Goal: Use online tool/utility: Utilize a website feature to perform a specific function

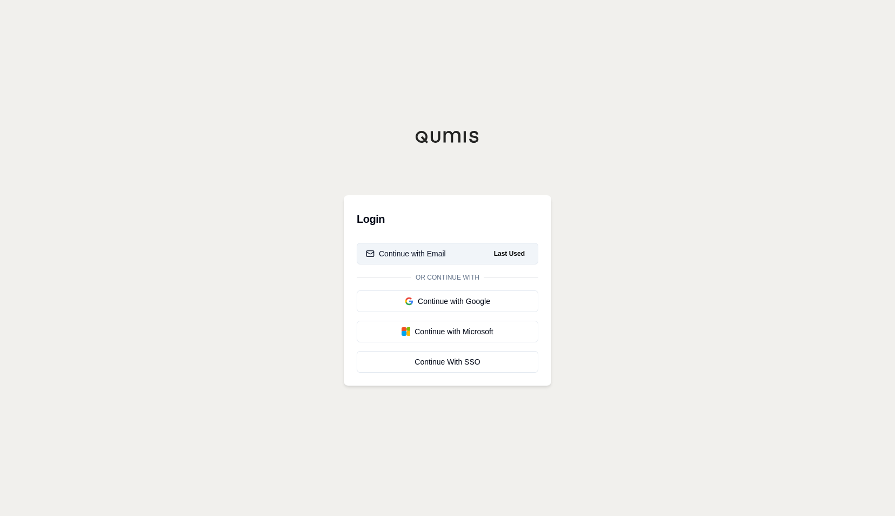
click at [399, 254] on div "Continue with Email" at bounding box center [406, 253] width 80 height 11
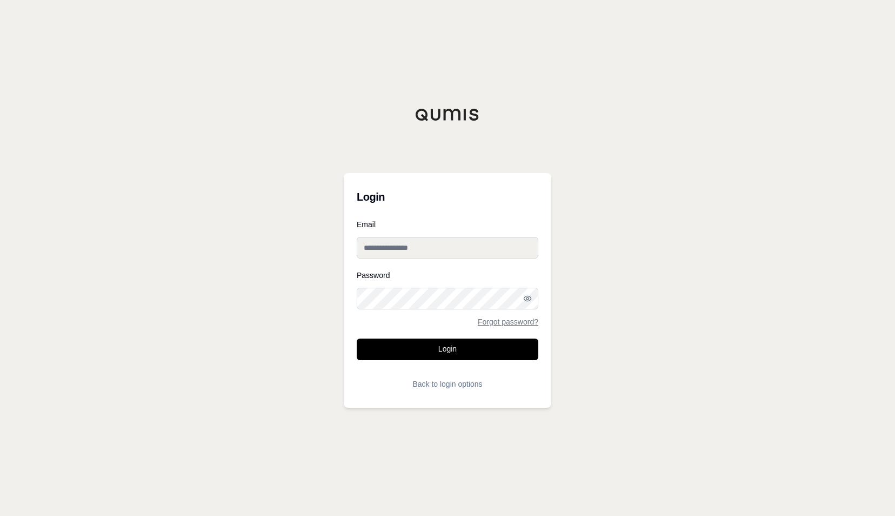
type input "**********"
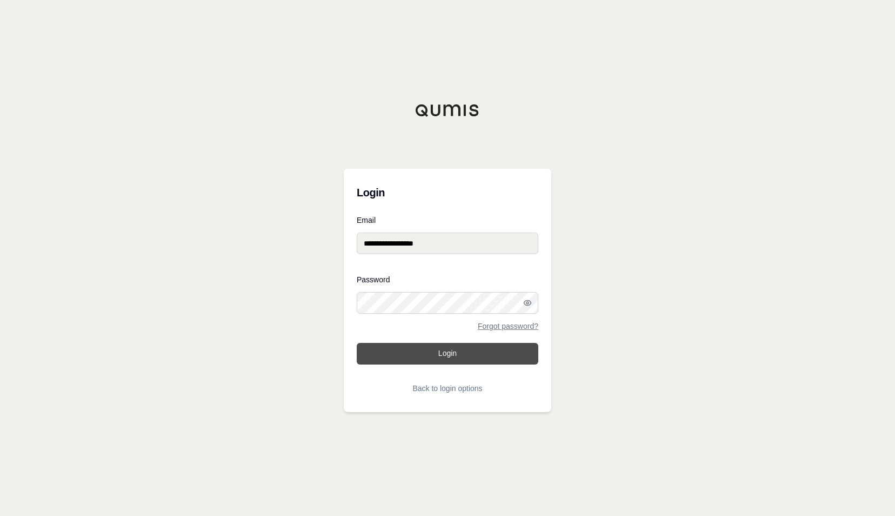
click at [448, 351] on button "Login" at bounding box center [448, 354] width 182 height 22
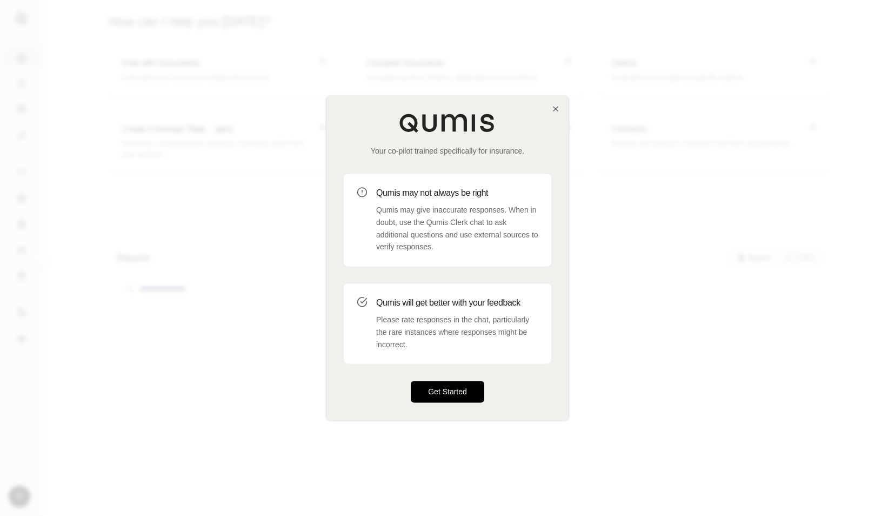
click at [460, 391] on button "Get Started" at bounding box center [448, 392] width 74 height 22
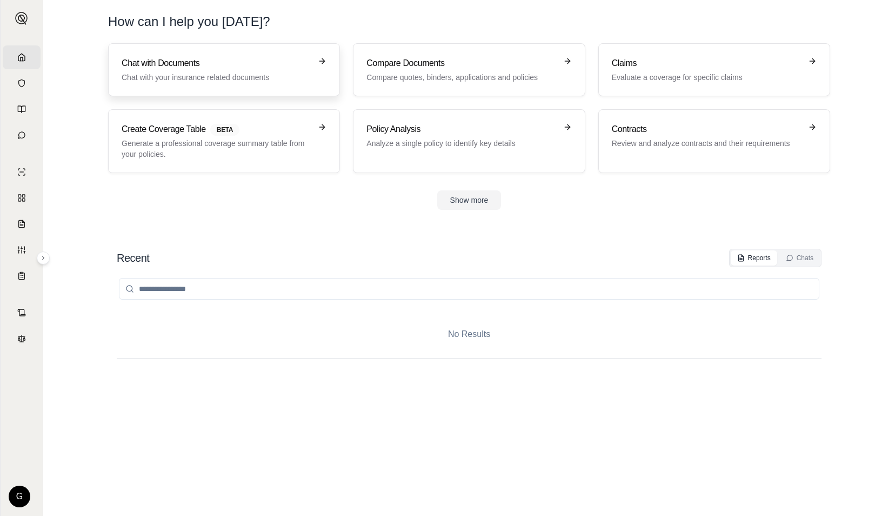
click at [179, 69] on h3 "Chat with Documents" at bounding box center [217, 63] width 190 height 13
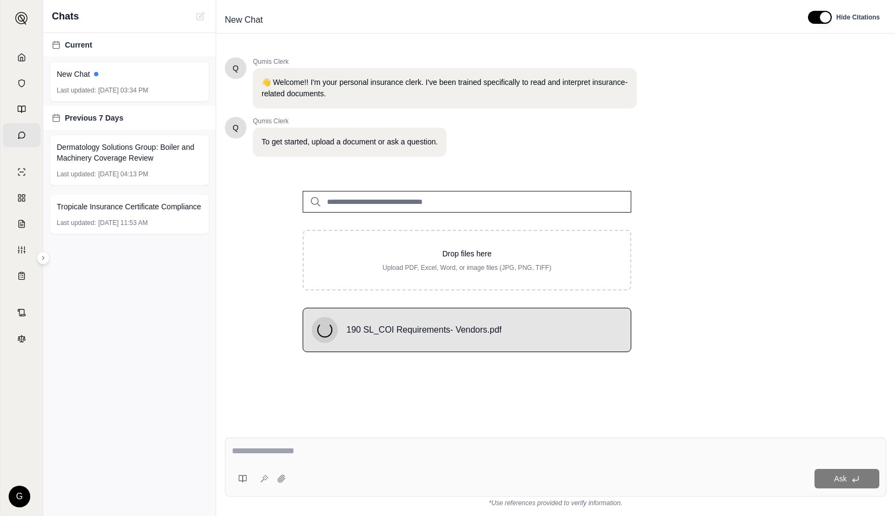
click at [318, 457] on textarea at bounding box center [556, 450] width 648 height 13
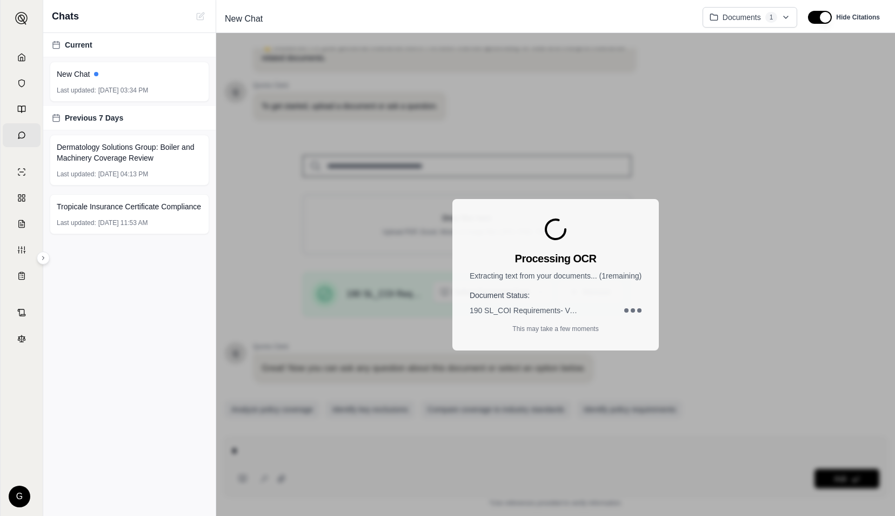
scroll to position [69, 0]
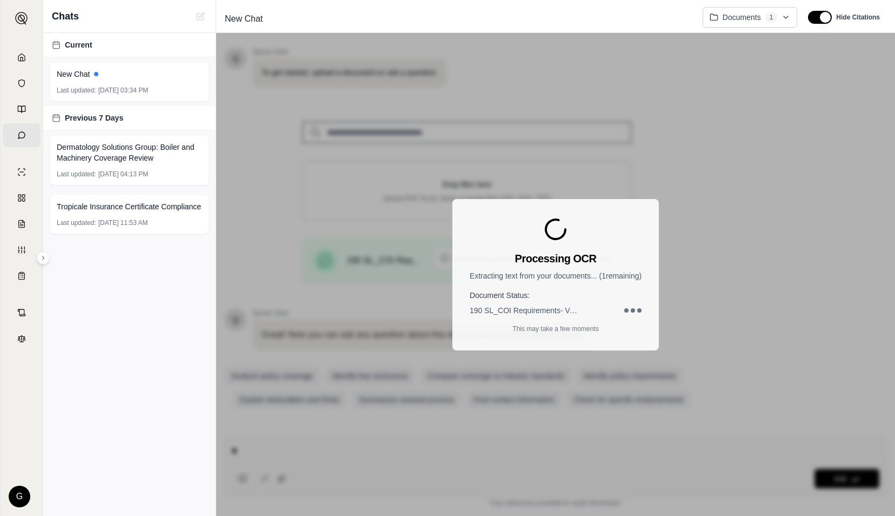
type textarea "*"
click at [316, 437] on div "Processing OCR Extracting text from your documents... ( 1 remaining) Document S…" at bounding box center [555, 274] width 679 height 483
click at [19, 58] on icon at bounding box center [21, 57] width 9 height 9
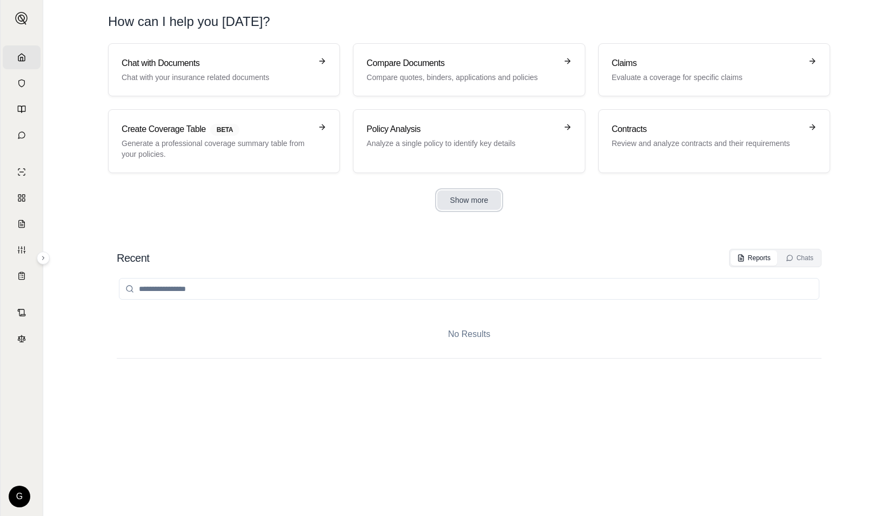
click at [472, 196] on button "Show more" at bounding box center [469, 199] width 64 height 19
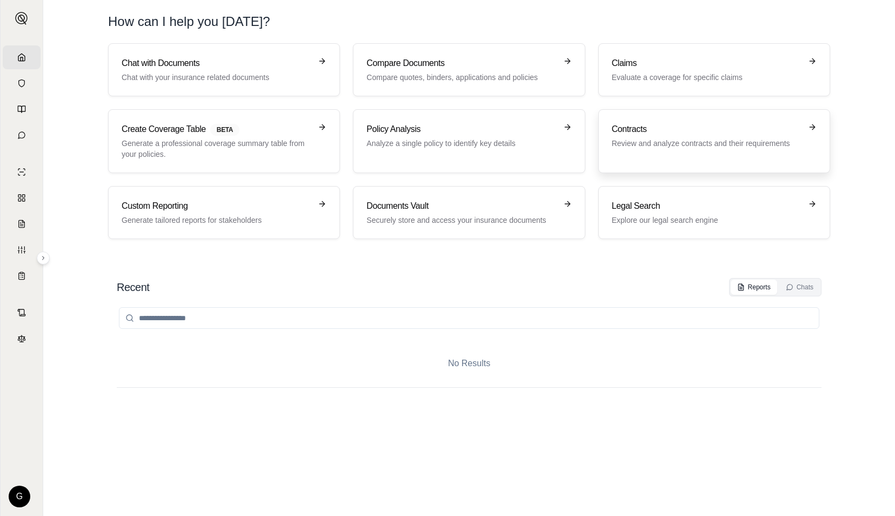
click at [650, 145] on p "Review and analyze contracts and their requirements" at bounding box center [707, 143] width 190 height 11
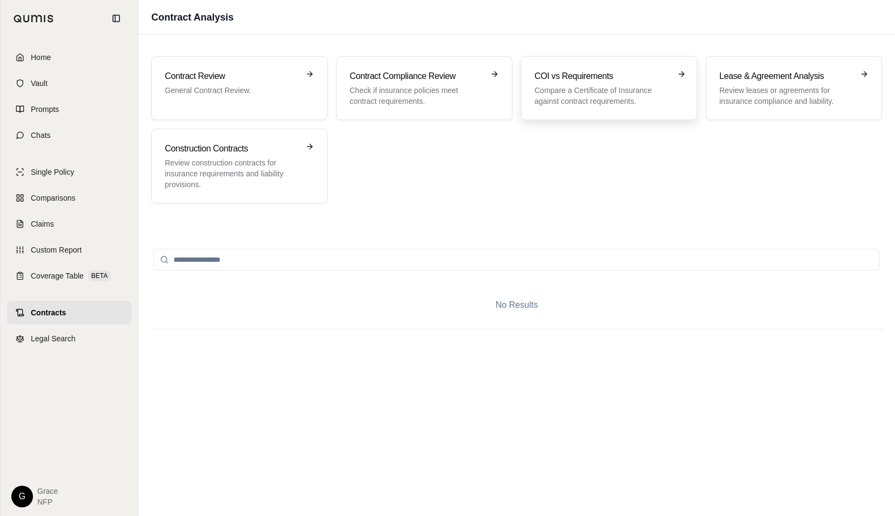
click at [569, 95] on p "Compare a Certificate of Insurance against contract requirements." at bounding box center [602, 96] width 134 height 22
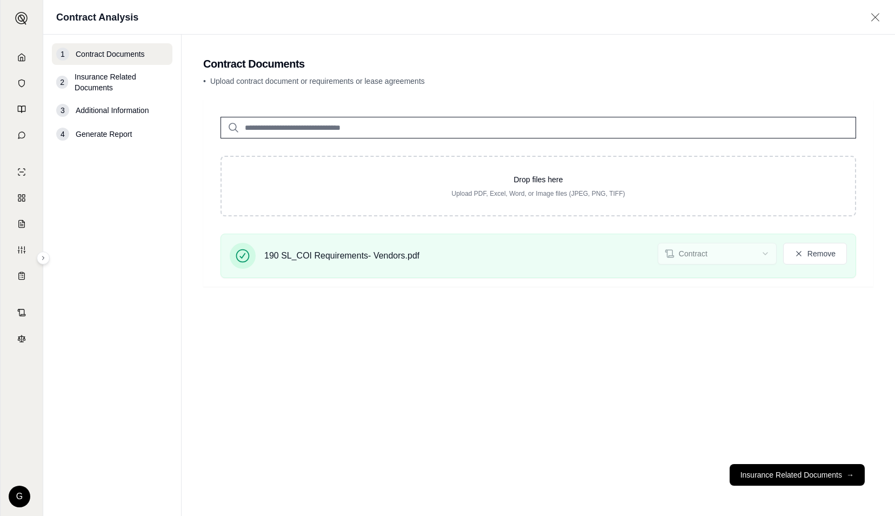
click at [366, 119] on input "search" at bounding box center [539, 128] width 636 height 22
click at [22, 58] on icon at bounding box center [21, 57] width 9 height 9
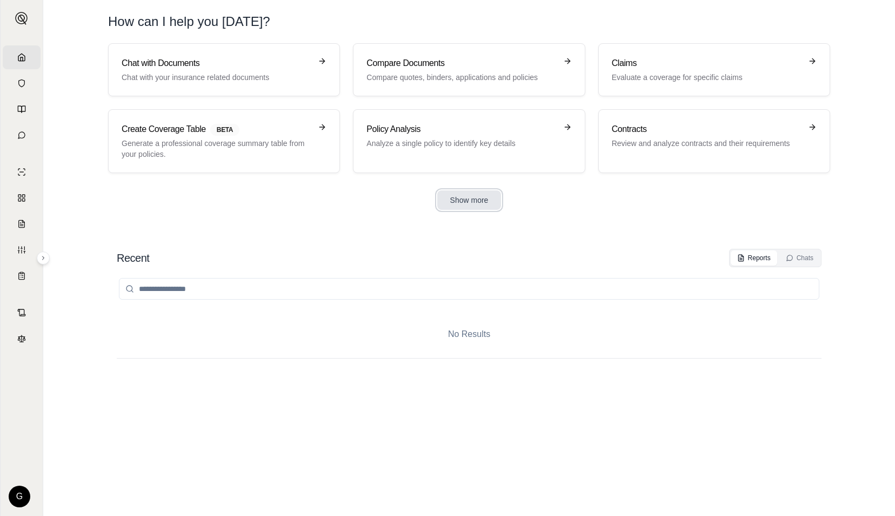
click at [465, 197] on button "Show more" at bounding box center [469, 199] width 64 height 19
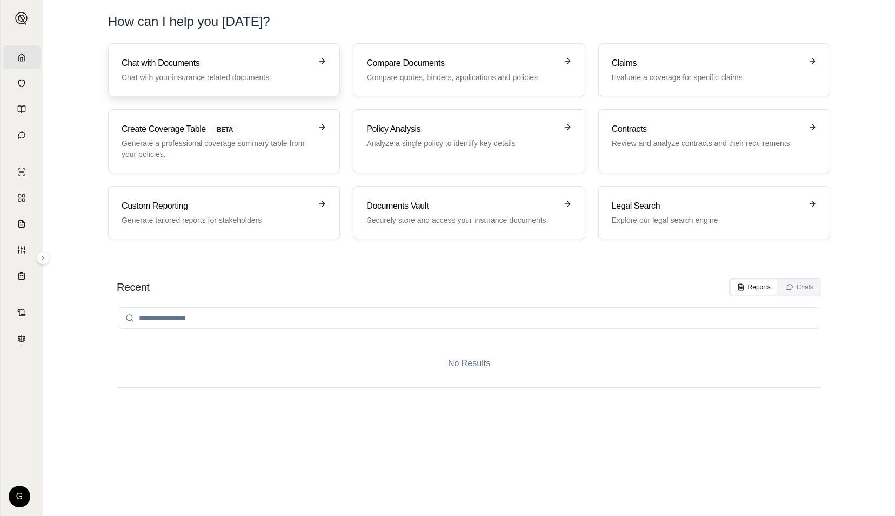
click at [202, 77] on p "Chat with your insurance related documents" at bounding box center [217, 77] width 190 height 11
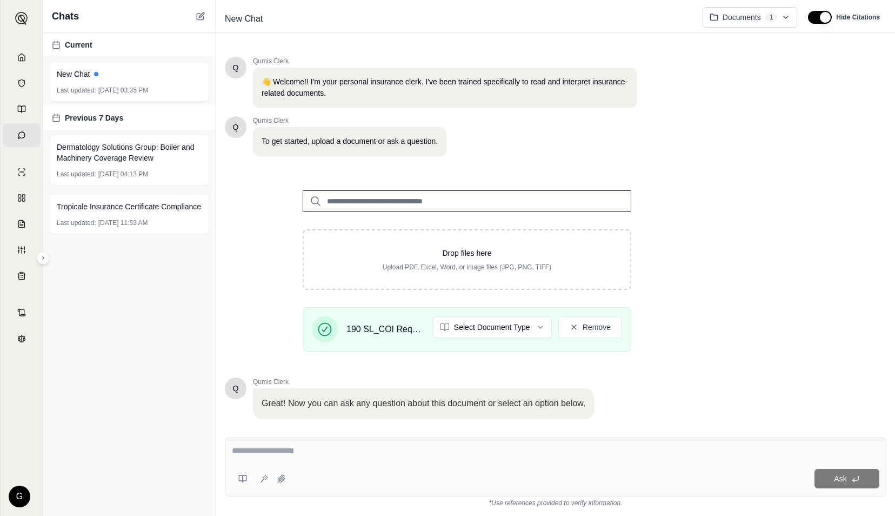
scroll to position [69, 0]
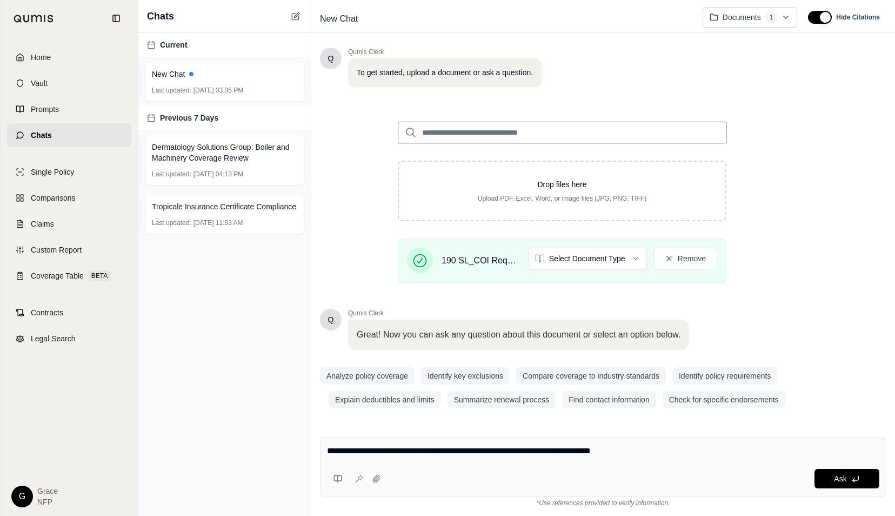
type textarea "**********"
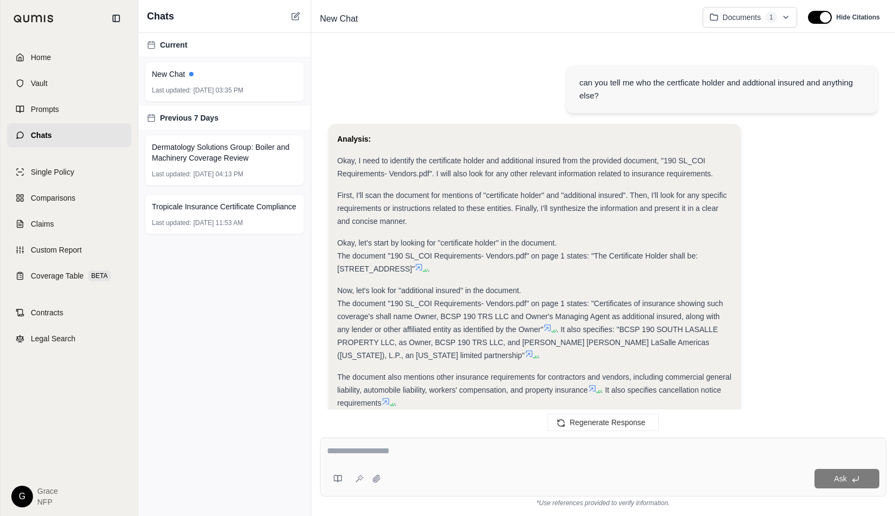
scroll to position [403, 0]
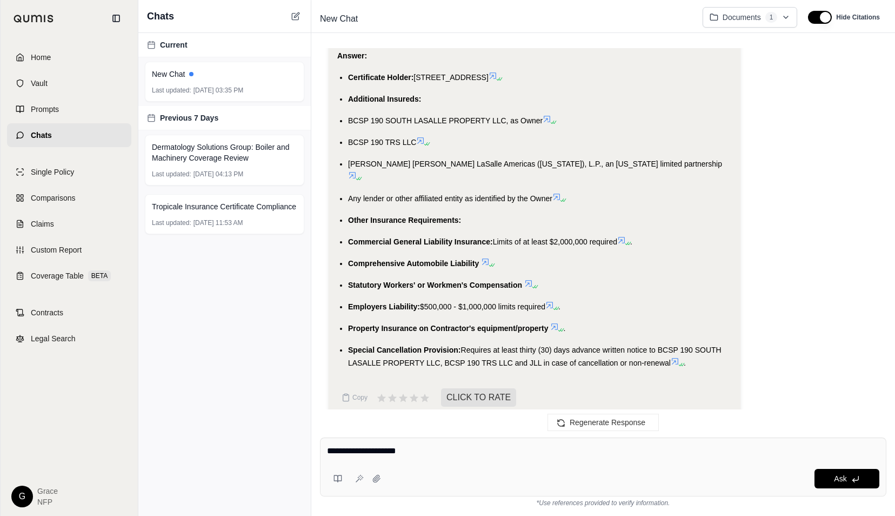
type textarea "**********"
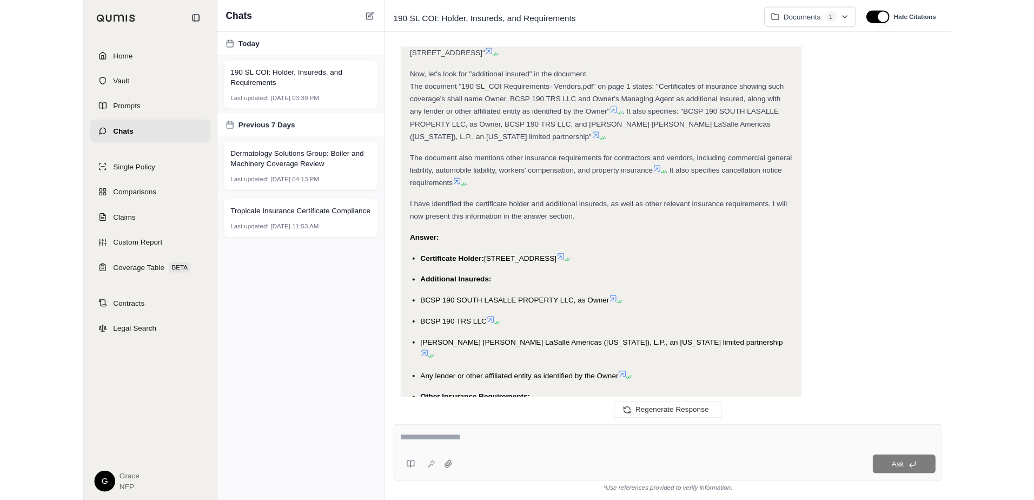
scroll to position [220, 0]
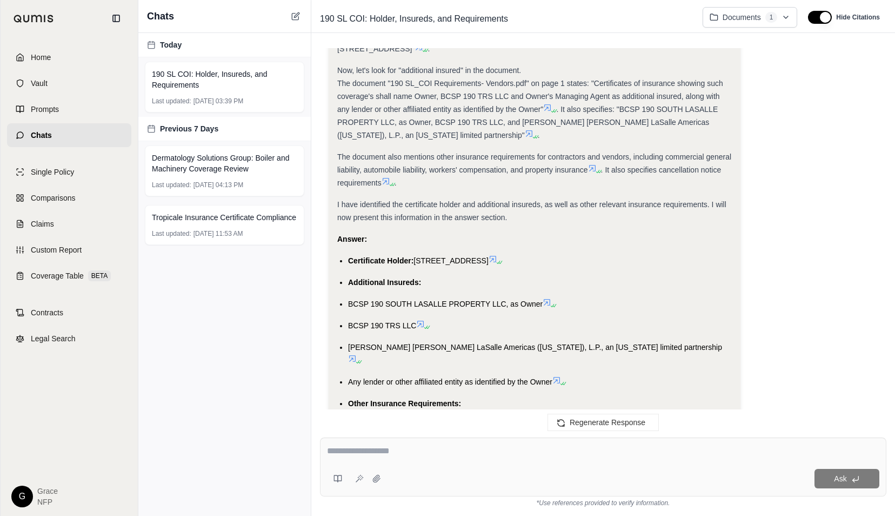
click at [258, 289] on div "[DATE] 190 SL COI: Holder, Insureds, and Requirements Last updated: [DATE] 03:3…" at bounding box center [224, 274] width 172 height 483
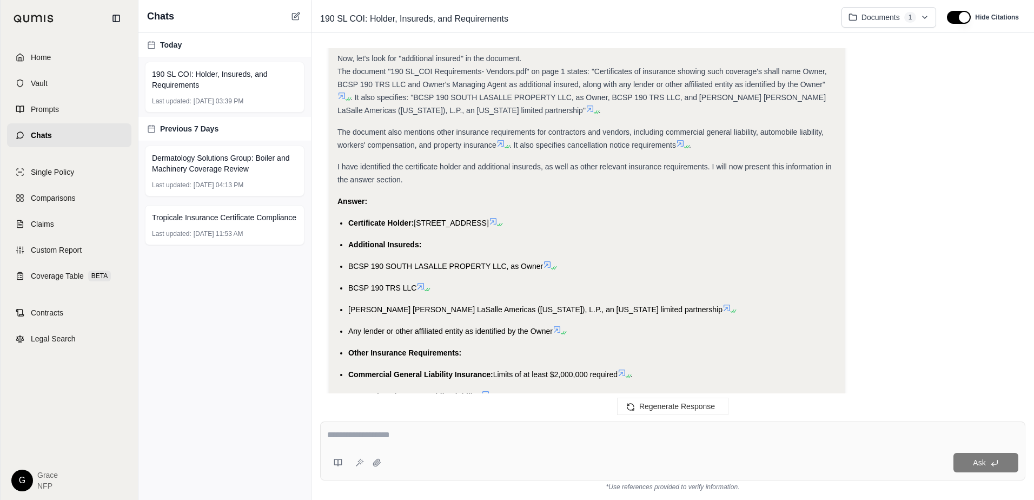
scroll to position [205, 0]
drag, startPoint x: 416, startPoint y: 236, endPoint x: 497, endPoint y: 236, distance: 81.6
click at [488, 228] on span "[STREET_ADDRESS]" at bounding box center [451, 223] width 75 height 9
copy span "[STREET_ADDRESS]"
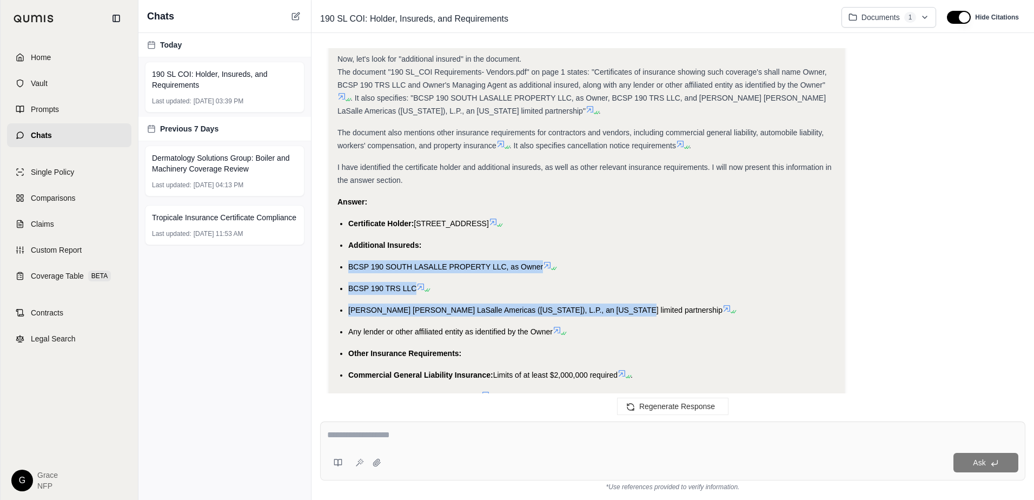
drag, startPoint x: 346, startPoint y: 277, endPoint x: 592, endPoint y: 322, distance: 250.0
click at [592, 322] on ul "Certificate Holder: [STREET_ADDRESS] Additional Insureds: BCSP 190 SOUTH LASALL…" at bounding box center [586, 359] width 498 height 285
copy ul "BCSP 190 SOUTH LASALLE PROPERTY LLC, as Owner BCSP 190 TRS LLC [PERSON_NAME] [P…"
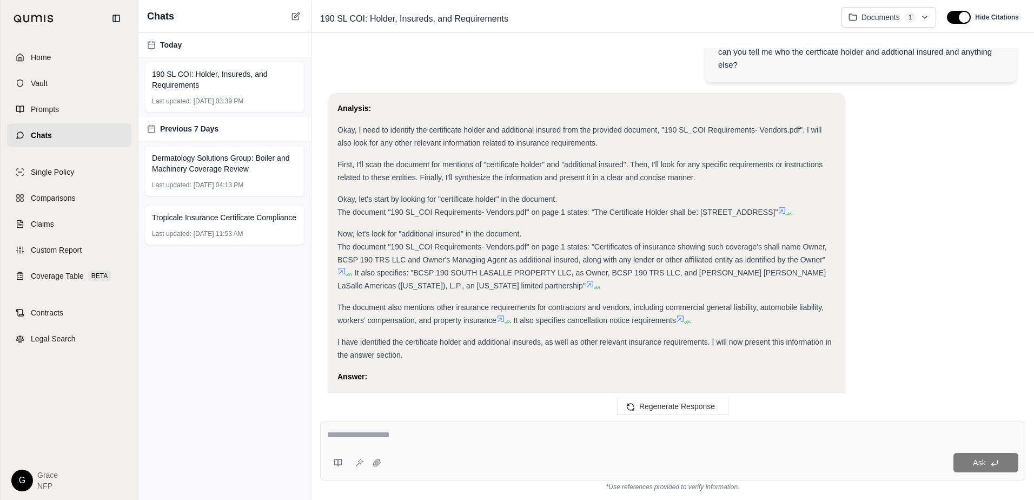
scroll to position [115, 0]
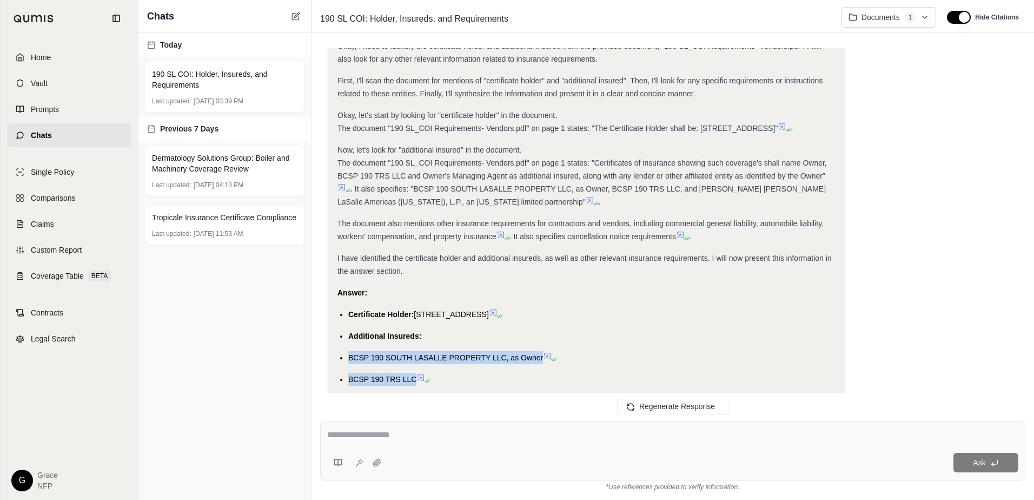
click at [895, 190] on div "Analysis: Okay, I need to identify the certificate holder and additional insure…" at bounding box center [673, 373] width 688 height 729
